Goal: Find specific page/section: Find specific page/section

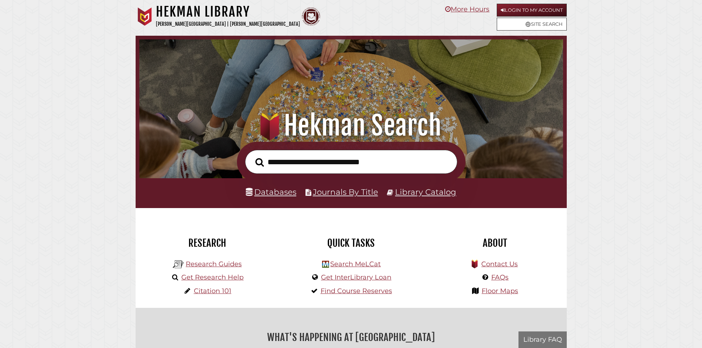
scroll to position [140, 420]
click at [519, 24] on link "Site Search" at bounding box center [532, 24] width 70 height 13
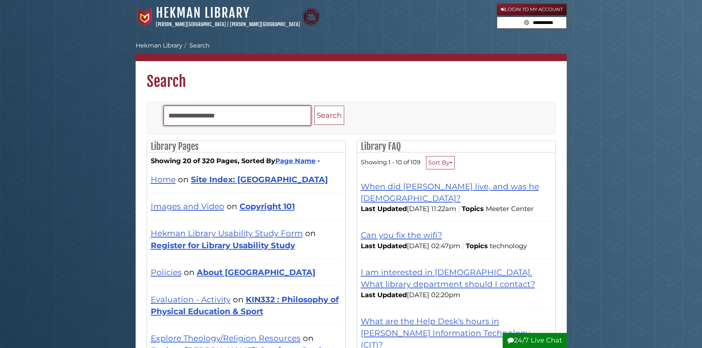
click at [223, 112] on input "Search" at bounding box center [237, 116] width 147 height 20
click at [169, 40] on div "[PERSON_NAME][GEOGRAPHIC_DATA] Search Search" at bounding box center [351, 64] width 431 height 51
click at [167, 46] on link "Hekman Library" at bounding box center [159, 45] width 47 height 7
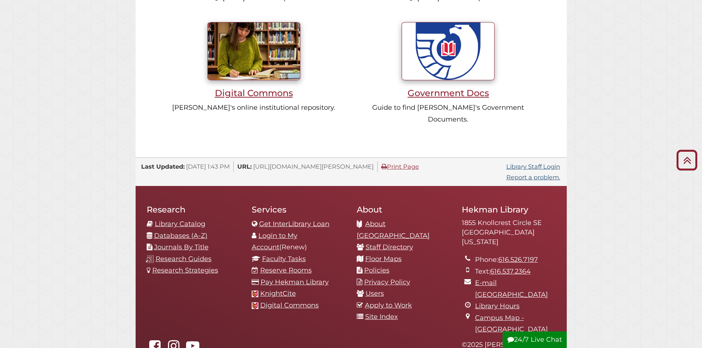
scroll to position [759, 0]
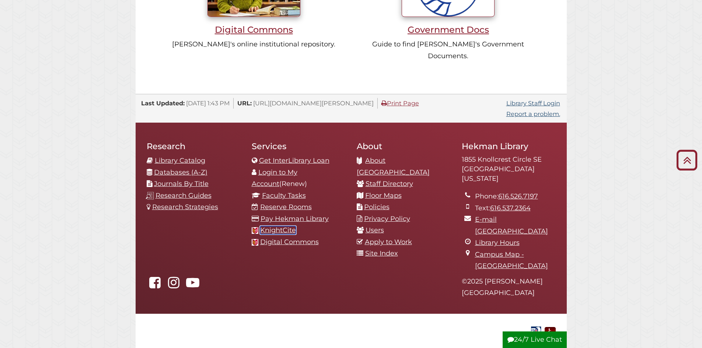
click at [278, 226] on link "KnightCite" at bounding box center [278, 230] width 36 height 8
